Goal: Purchase product/service

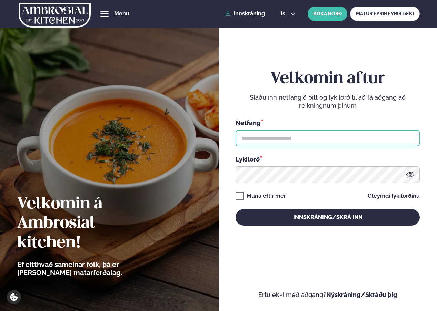
click at [257, 142] on input "text" at bounding box center [327, 138] width 184 height 17
type input "**********"
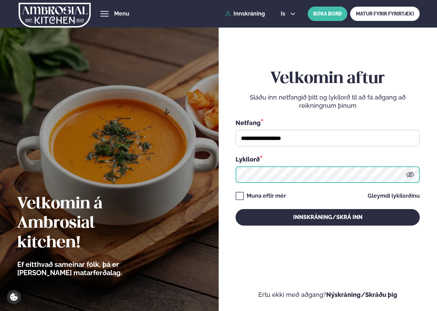
click at [235, 209] on button "Innskráning/Skrá inn" at bounding box center [327, 217] width 184 height 17
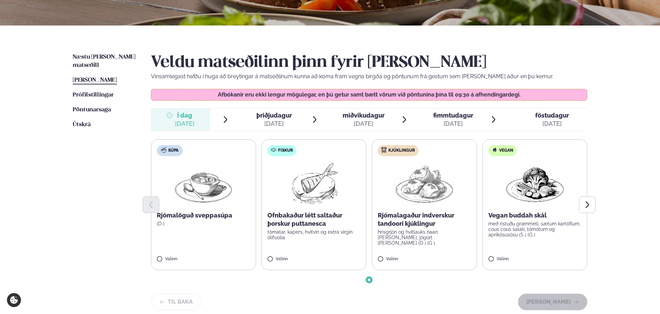
scroll to position [138, 0]
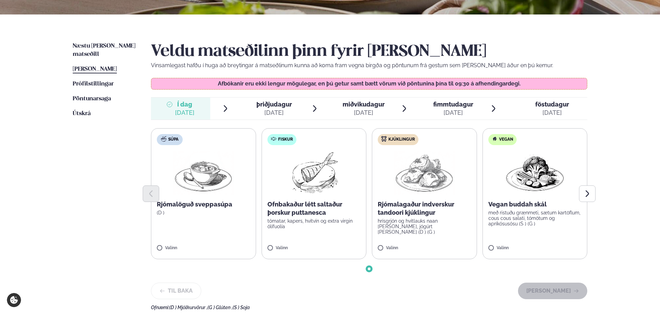
click at [436, 196] on div at bounding box center [369, 193] width 436 height 17
click at [433, 152] on img at bounding box center [424, 173] width 61 height 44
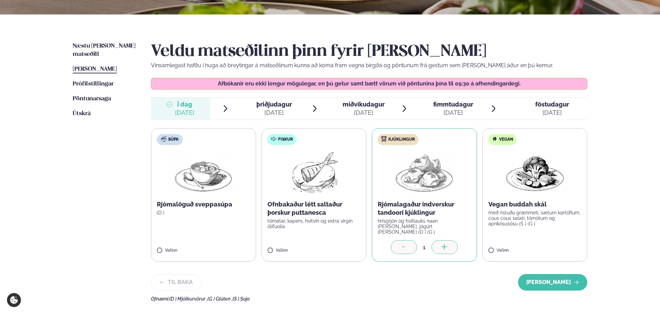
click at [436, 176] on img at bounding box center [424, 173] width 61 height 44
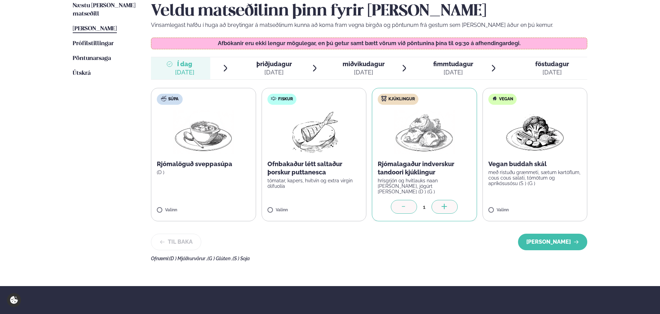
scroll to position [241, 0]
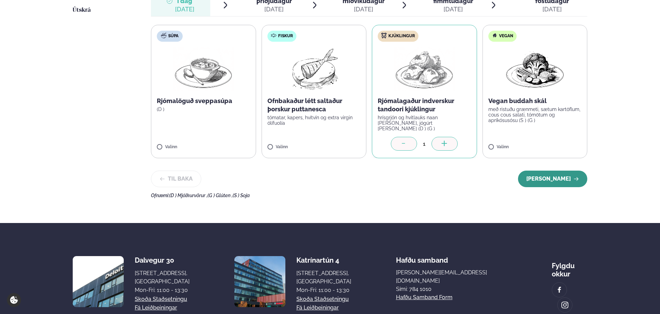
click at [436, 182] on button "[PERSON_NAME]" at bounding box center [552, 179] width 69 height 17
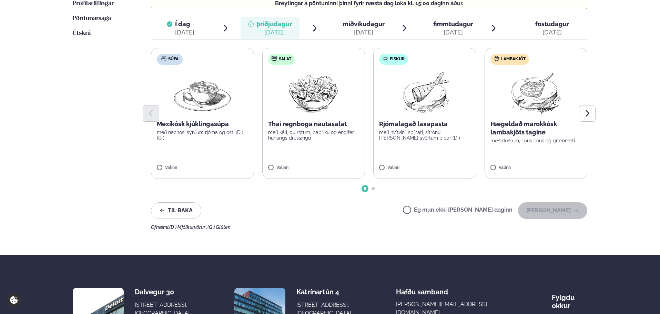
scroll to position [207, 0]
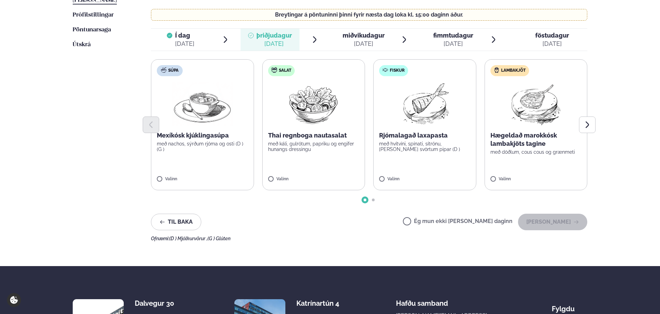
click at [436, 221] on label "Ég mun ekki [PERSON_NAME] daginn" at bounding box center [458, 221] width 110 height 7
click at [436, 219] on button "[PERSON_NAME]" at bounding box center [552, 222] width 69 height 17
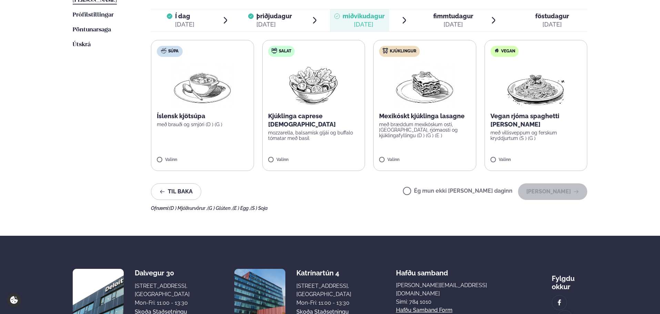
click at [164, 103] on label "Súpa Íslensk kjötsúpa með brauði og smjöri (D ) (G ) Valinn" at bounding box center [202, 105] width 103 height 131
click at [436, 185] on button "[PERSON_NAME]" at bounding box center [552, 191] width 69 height 17
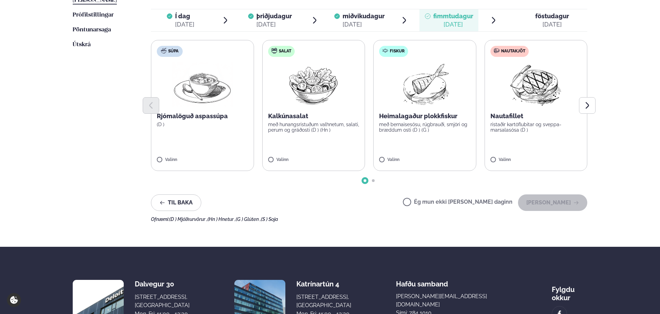
scroll to position [172, 0]
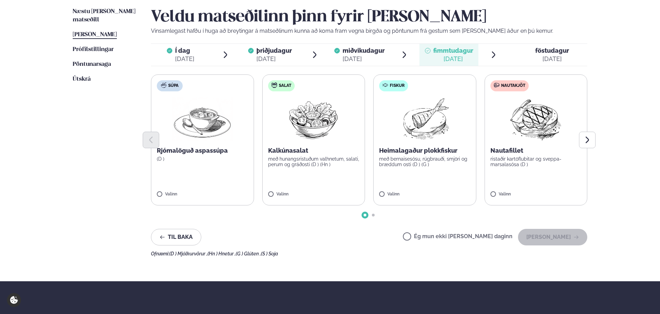
click at [436, 177] on label "Nautakjöt Nautafillet ristaðir kartöflubitar og sveppa- marsalasósa (D ) Valinn" at bounding box center [535, 139] width 103 height 131
click at [436, 237] on label "Ég mun ekki [PERSON_NAME] daginn" at bounding box center [458, 237] width 110 height 7
click at [436, 236] on button "[PERSON_NAME]" at bounding box center [552, 237] width 69 height 17
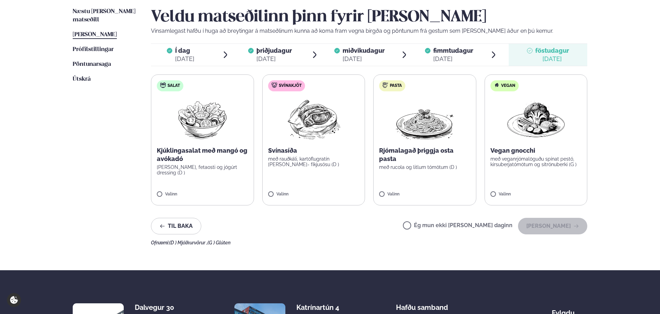
click at [436, 141] on label "Pasta Rjómalagað þriggja osta pasta með rucola og litlum tómötum (D ) Valinn" at bounding box center [424, 139] width 103 height 131
click at [436, 177] on label "Vegan Vegan gnocchi með veganrjómalöguðu spínat pestó, kirsuberjatómötum og sít…" at bounding box center [535, 139] width 103 height 131
click at [403, 187] on div at bounding box center [404, 191] width 26 height 14
click at [436, 220] on button "[PERSON_NAME]" at bounding box center [552, 226] width 69 height 17
